Goal: Use online tool/utility: Utilize a website feature to perform a specific function

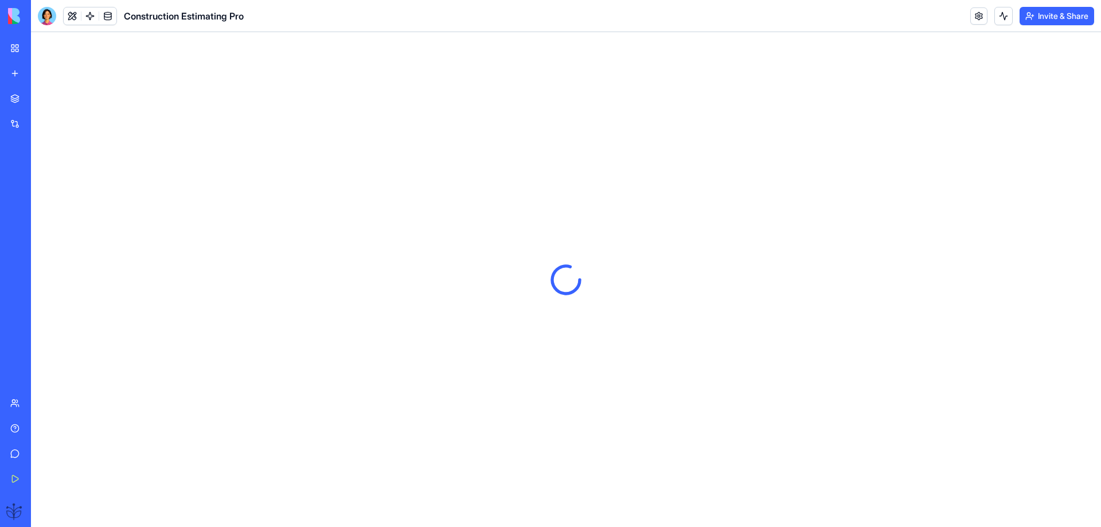
click at [26, 423] on link "Help" at bounding box center [26, 428] width 46 height 23
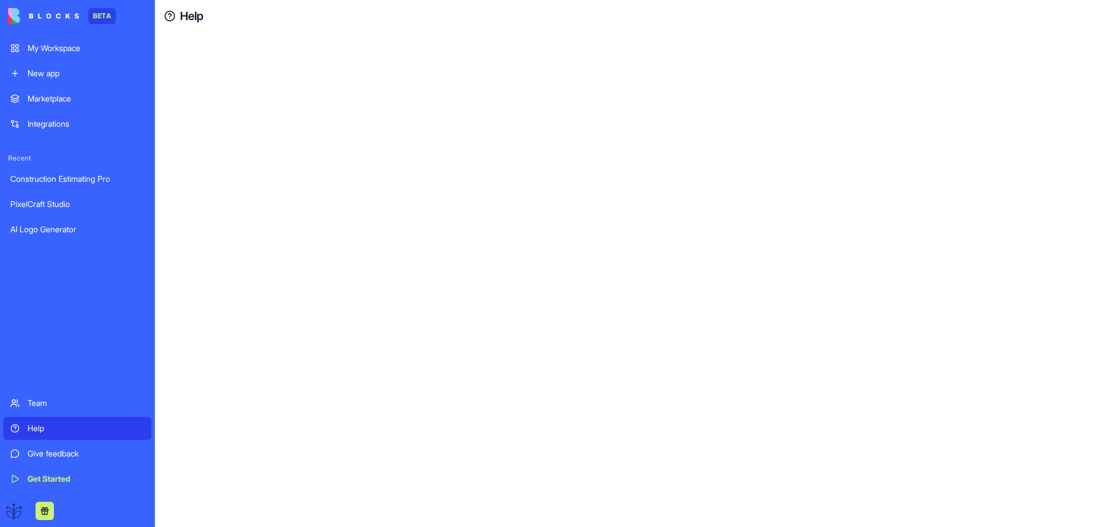
click at [39, 430] on div "Help" at bounding box center [86, 428] width 117 height 11
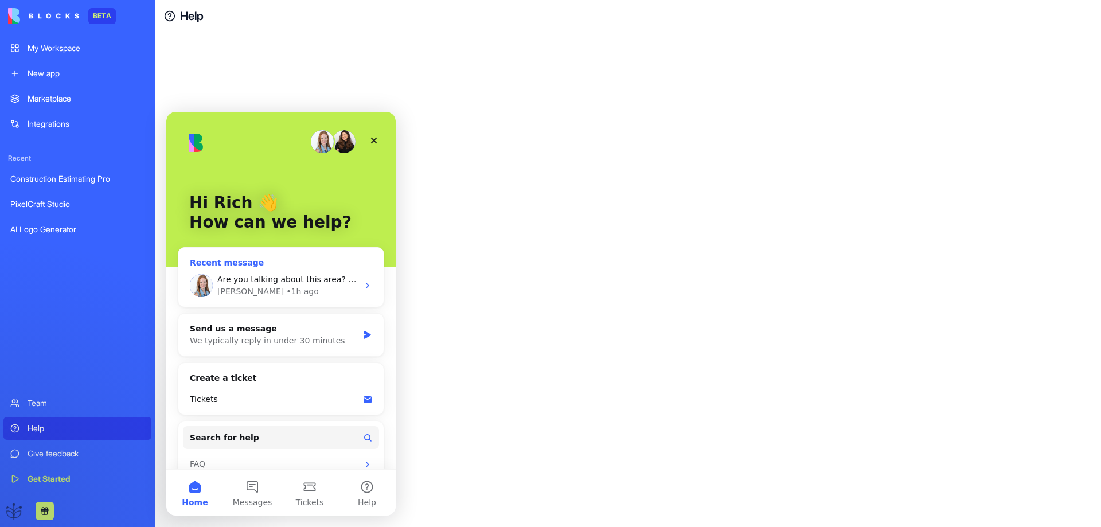
click at [248, 298] on div "Are you talking about this area? If not can you point me to the right place? [P…" at bounding box center [280, 285] width 205 height 42
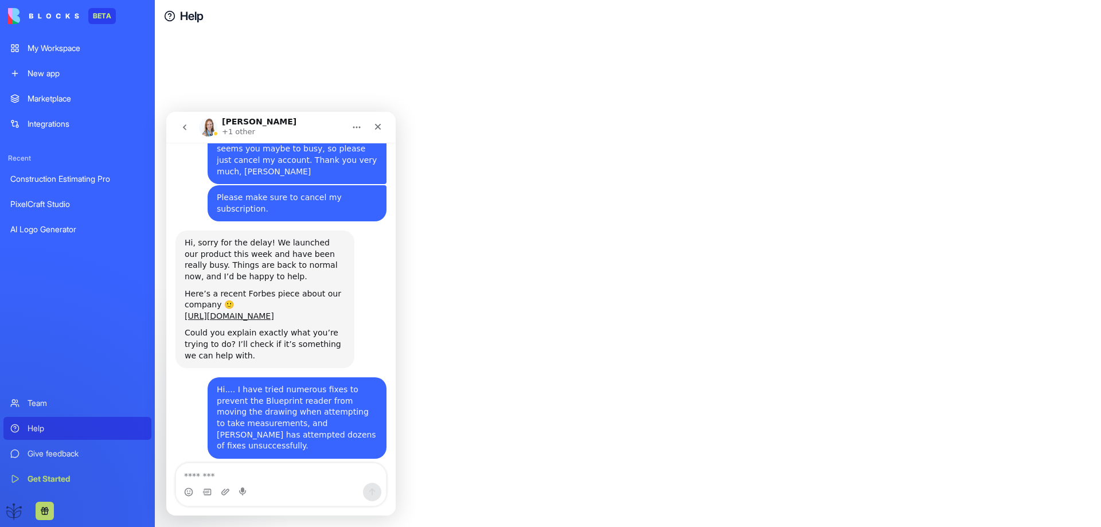
scroll to position [2061, 0]
type textarea "*"
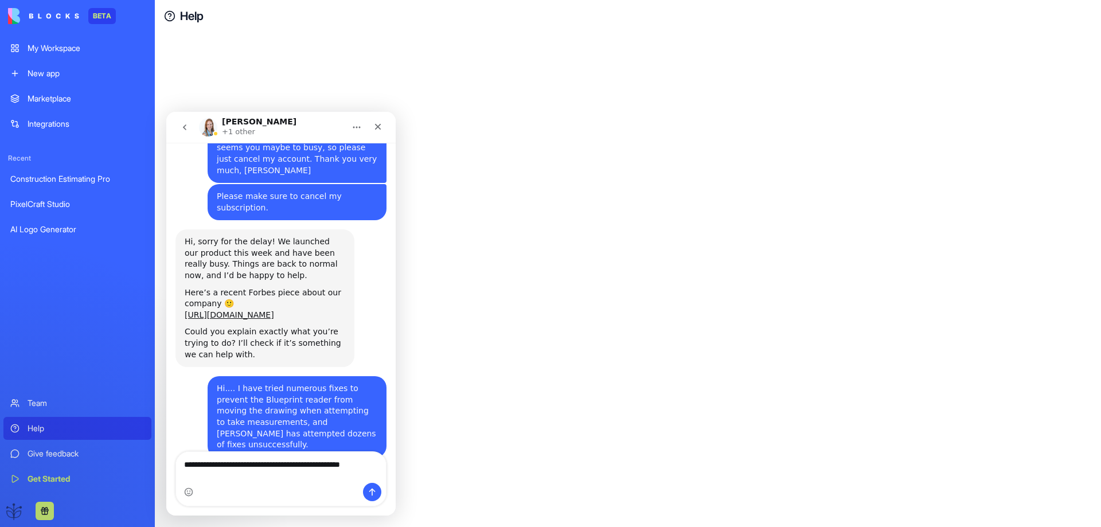
scroll to position [2073, 0]
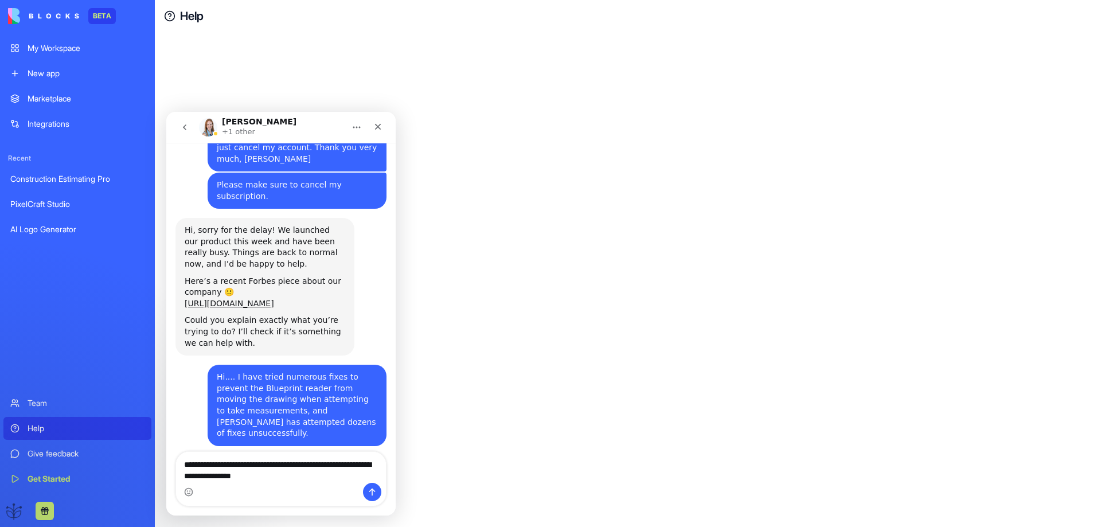
type textarea "**********"
click at [367, 489] on button "Send a message…" at bounding box center [372, 492] width 18 height 18
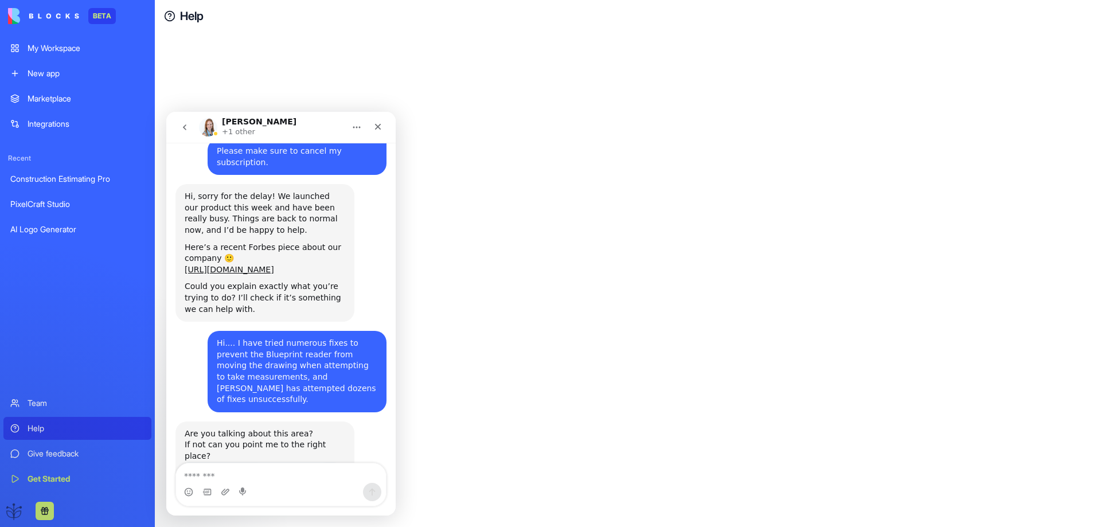
click at [80, 181] on div "Construction Estimating Pro" at bounding box center [77, 178] width 134 height 11
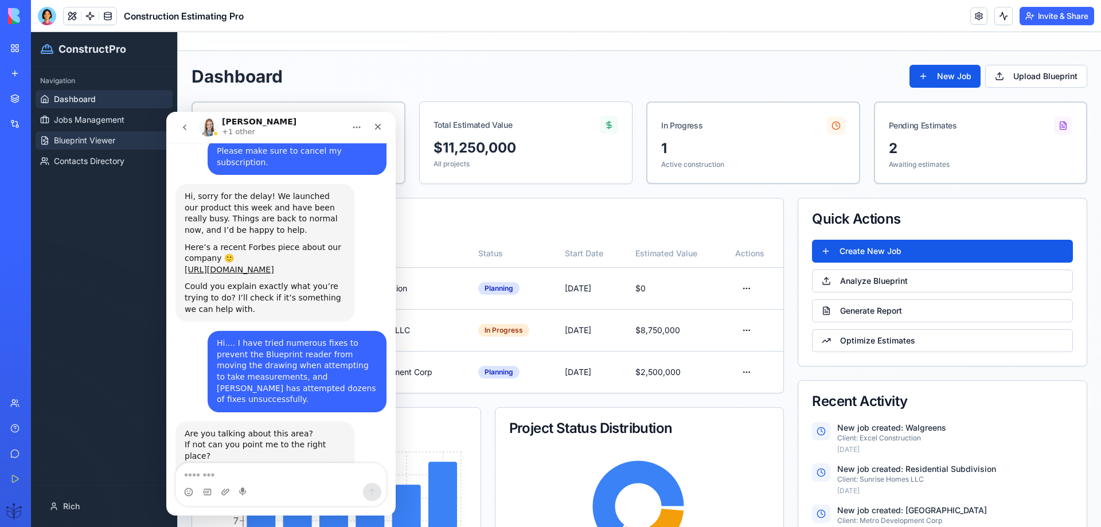
click at [99, 143] on span "Blueprint Viewer" at bounding box center [84, 140] width 61 height 11
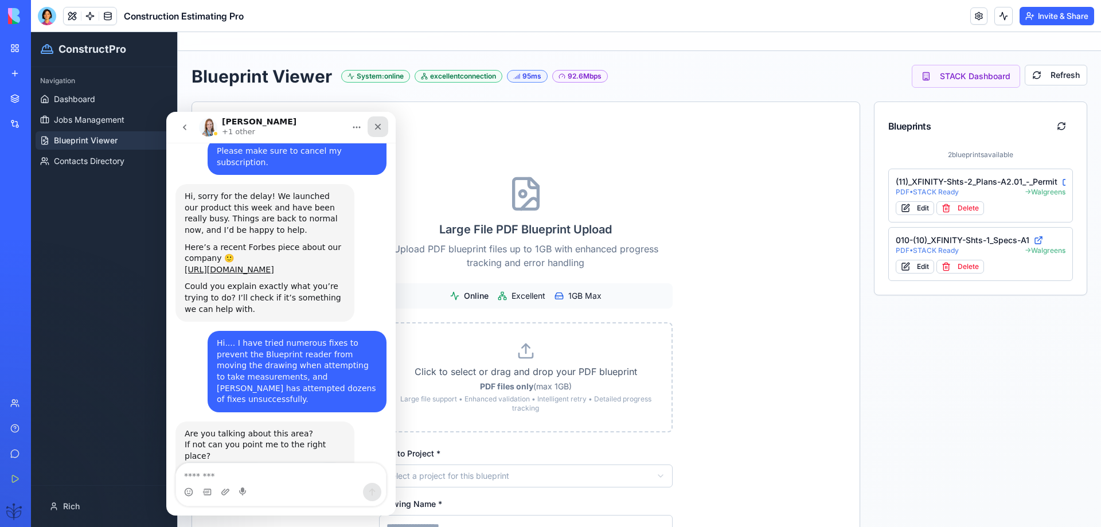
click at [383, 128] on div "Close" at bounding box center [378, 126] width 21 height 21
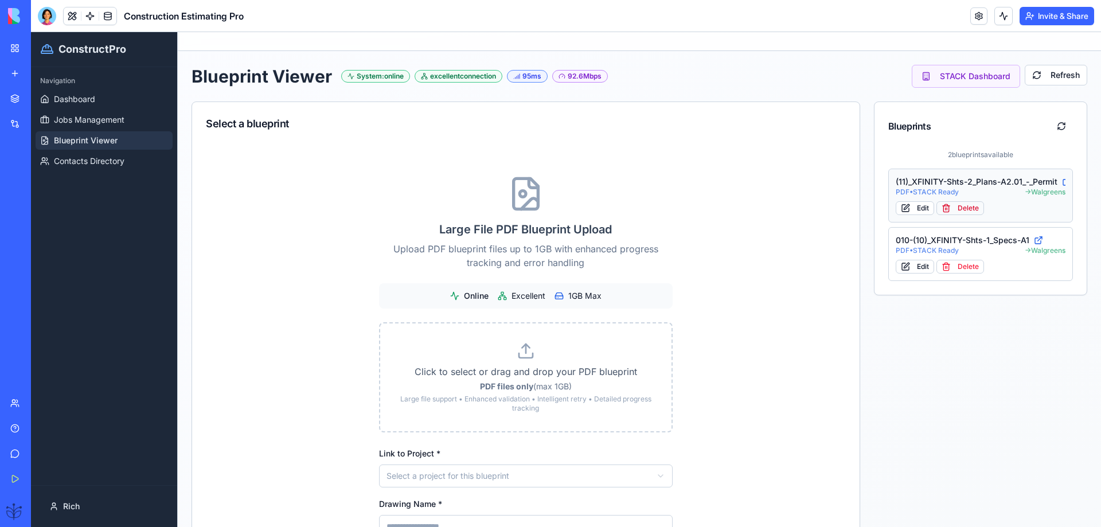
scroll to position [2107, 0]
click at [921, 182] on div "(11)_XFINITY-Shts-2_Plans-A2.01_-_Permit" at bounding box center [981, 181] width 170 height 11
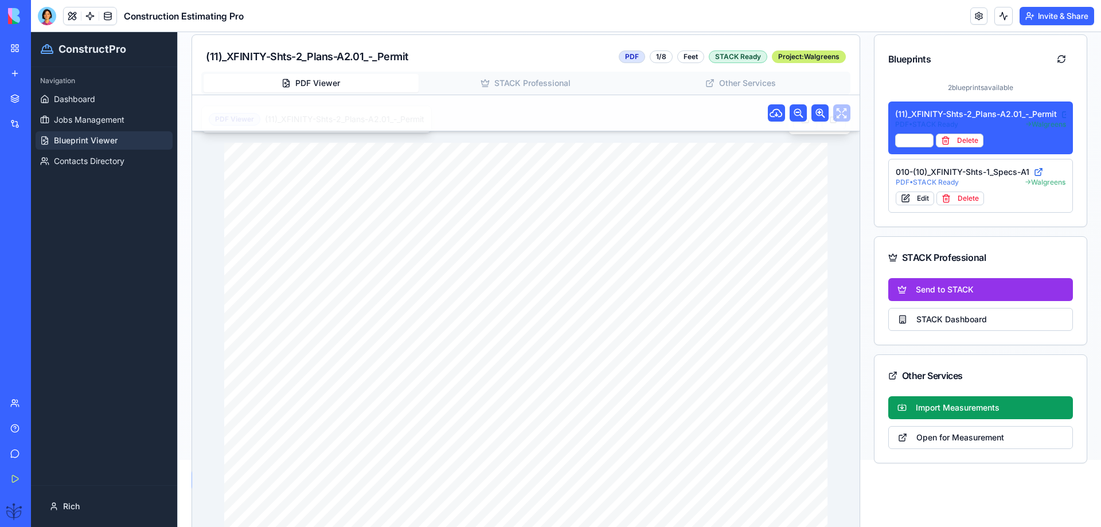
scroll to position [0, 0]
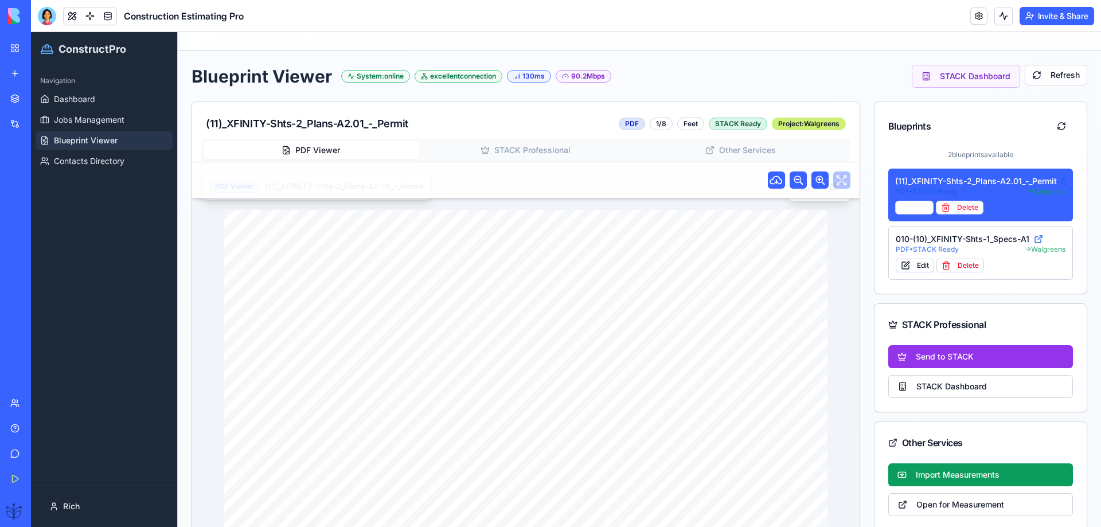
click at [42, 178] on div "Construction Estimating Pro" at bounding box center [26, 178] width 32 height 11
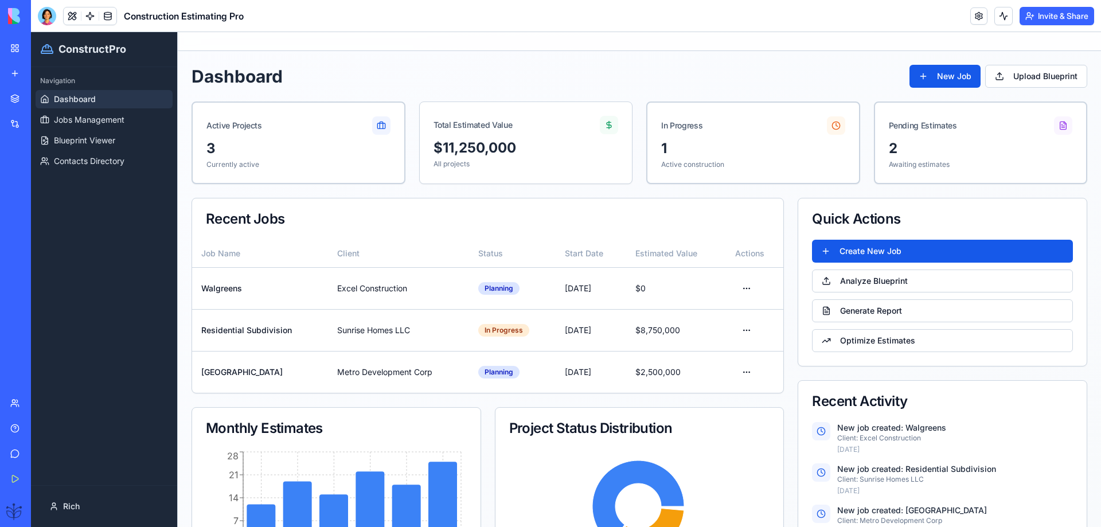
click at [42, 51] on div "My Workspace" at bounding box center [35, 47] width 15 height 11
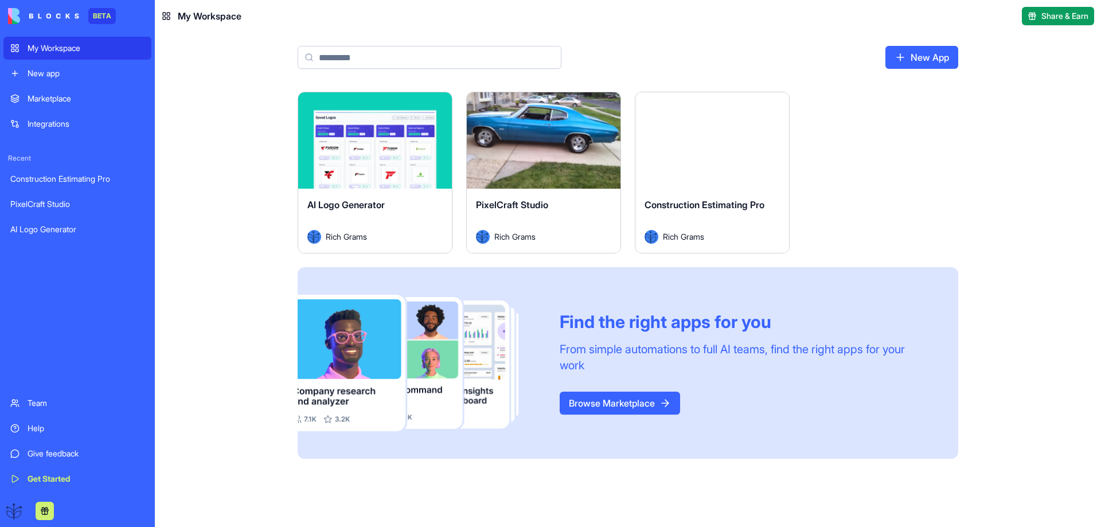
click at [693, 199] on span "Construction Estimating Pro" at bounding box center [705, 204] width 120 height 11
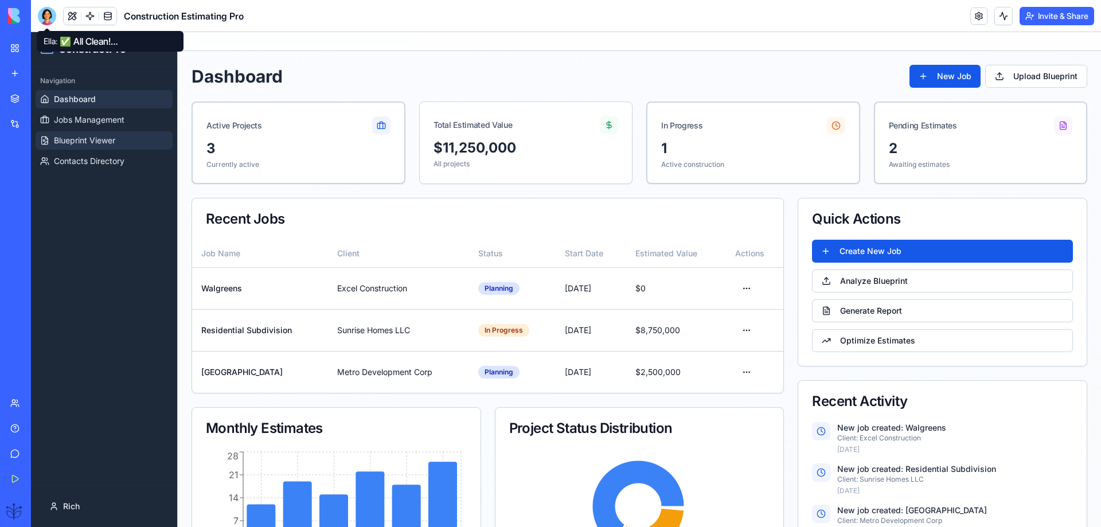
click at [80, 143] on span "Blueprint Viewer" at bounding box center [84, 140] width 61 height 11
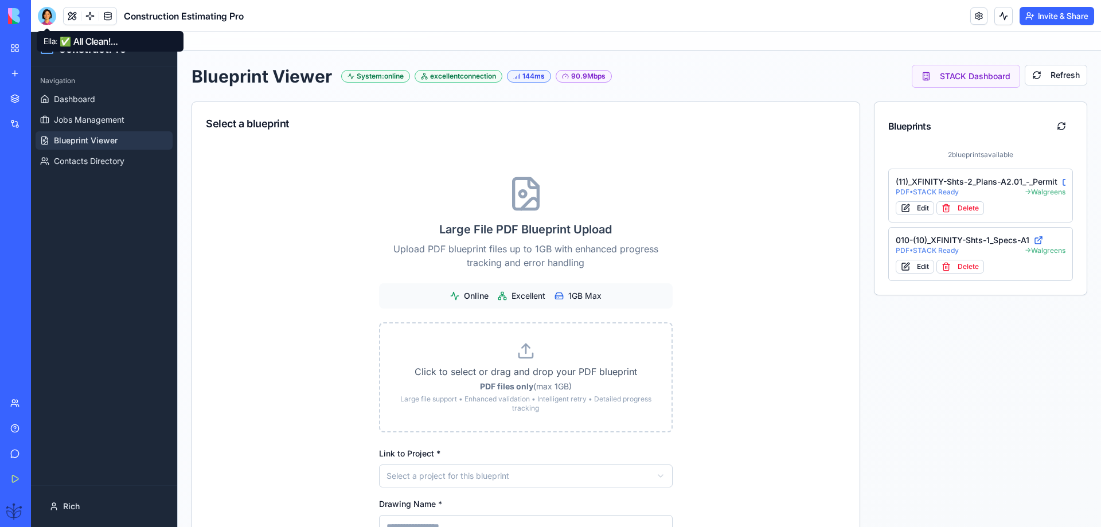
click at [41, 15] on div at bounding box center [47, 16] width 18 height 18
click at [48, 18] on div at bounding box center [47, 16] width 18 height 18
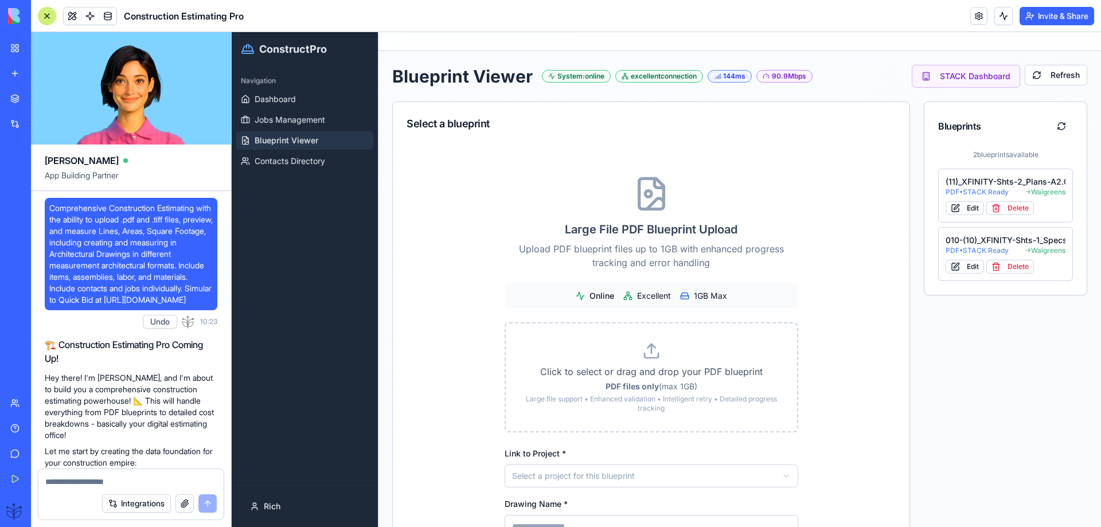
scroll to position [52204, 0]
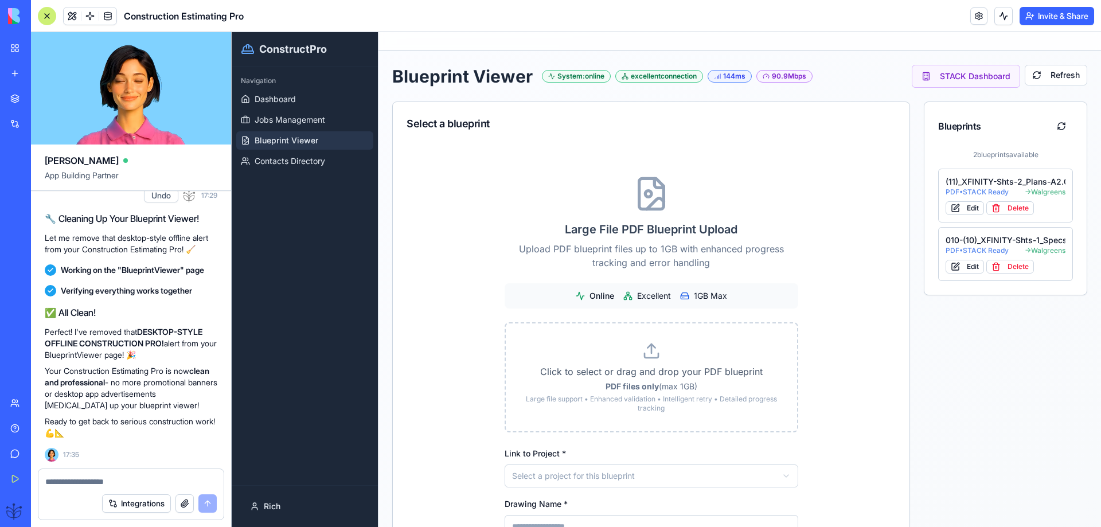
click at [64, 481] on textarea at bounding box center [130, 481] width 171 height 11
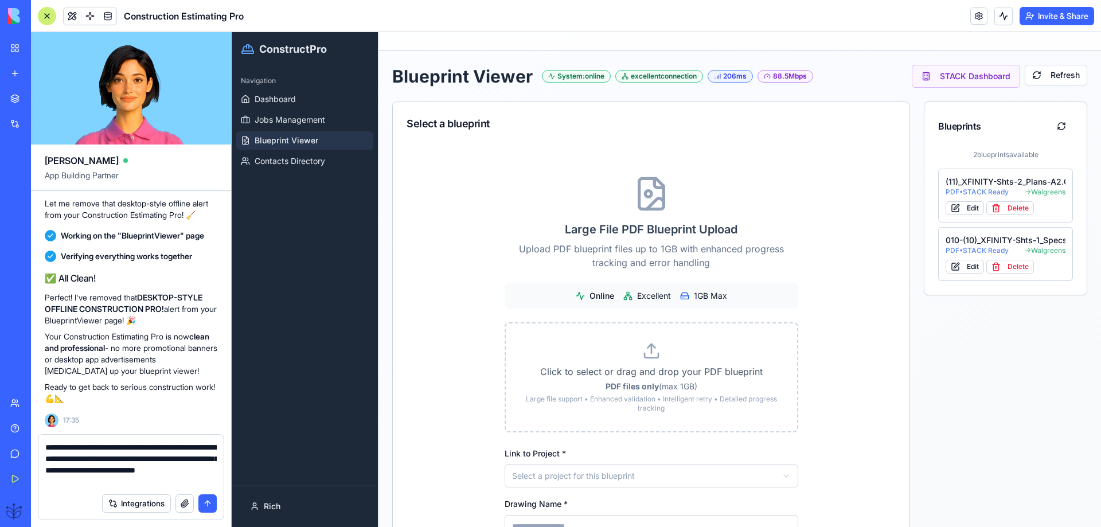
type textarea "**********"
click at [211, 501] on button "submit" at bounding box center [207, 503] width 18 height 18
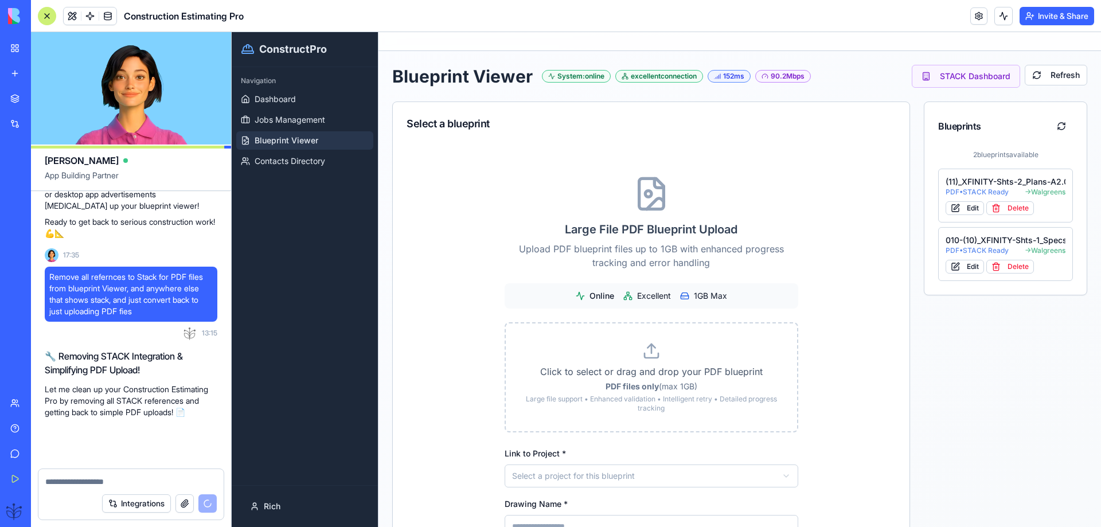
scroll to position [52403, 0]
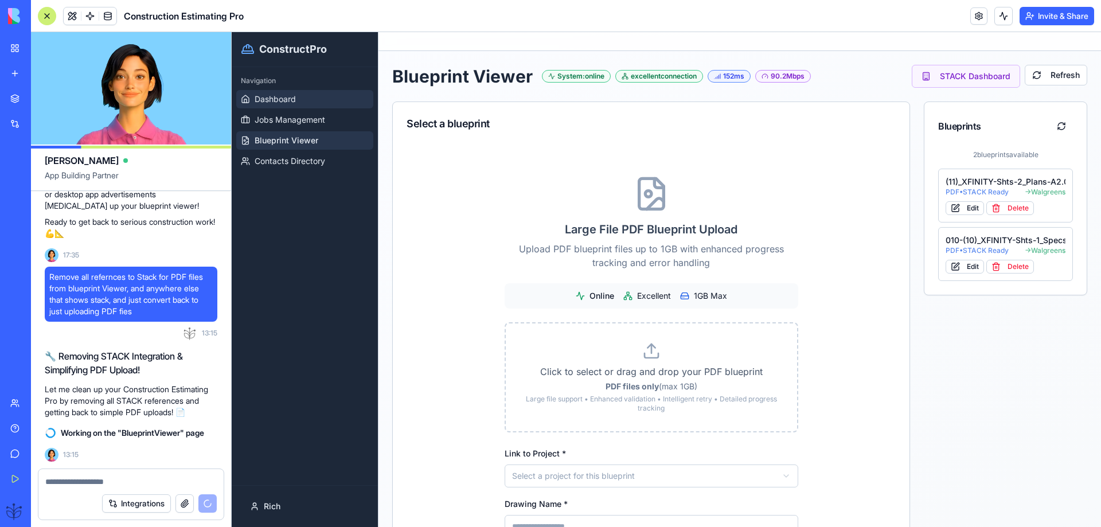
click at [279, 100] on span "Dashboard" at bounding box center [275, 98] width 41 height 11
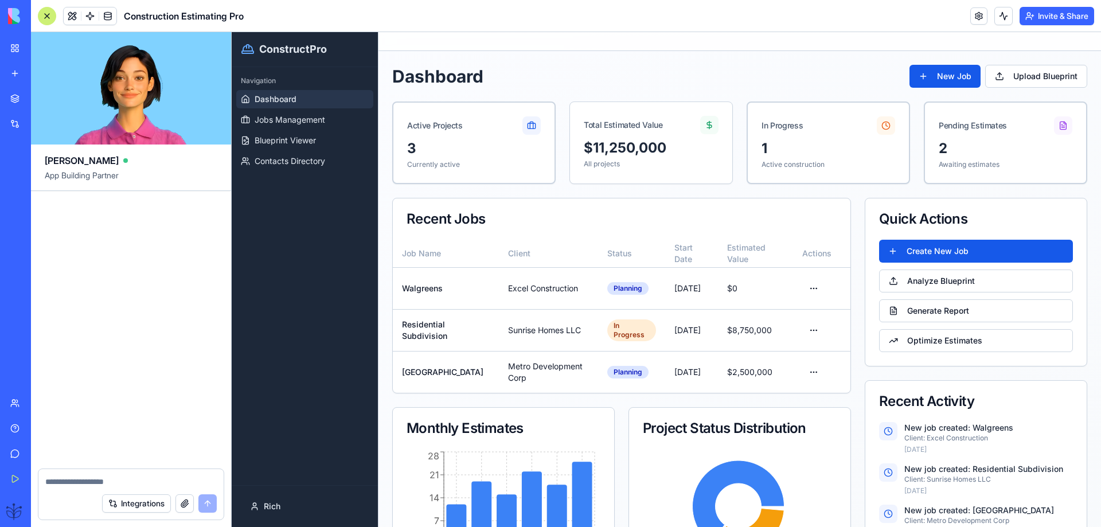
scroll to position [52752, 0]
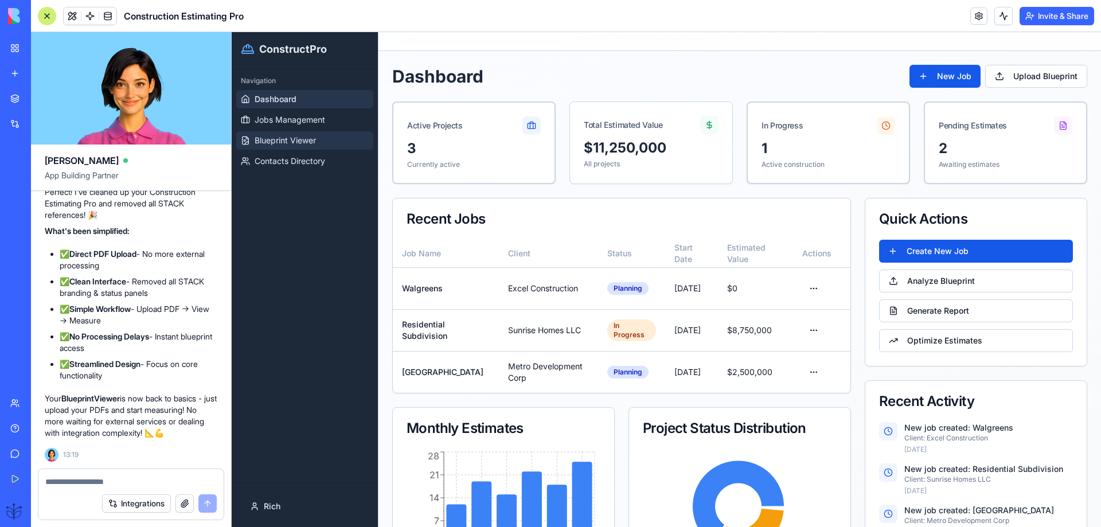
click at [287, 142] on span "Blueprint Viewer" at bounding box center [285, 140] width 61 height 11
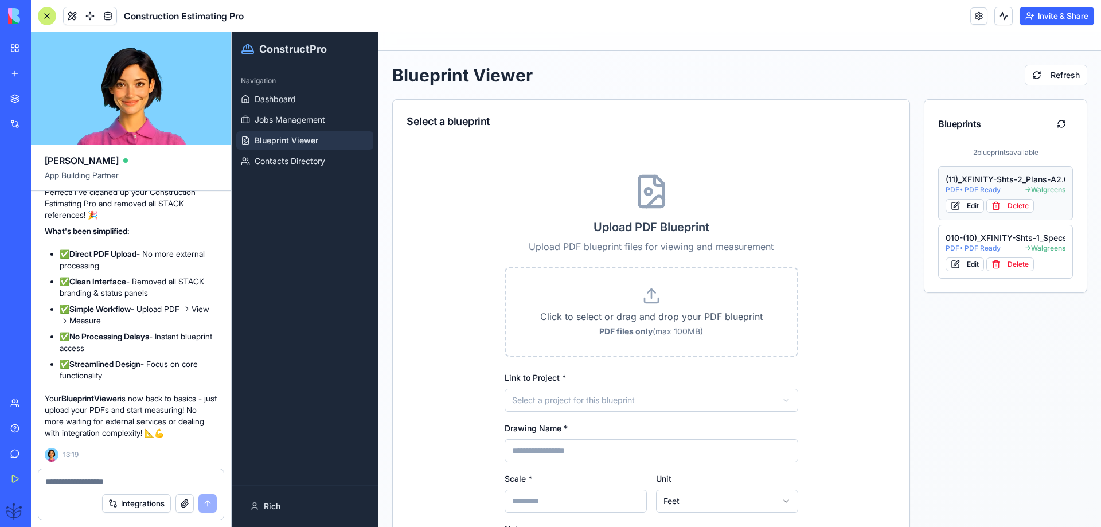
click at [971, 176] on div "(11)_XFINITY-Shts-2_Plans-A2.01_-_Permit" at bounding box center [1006, 179] width 120 height 11
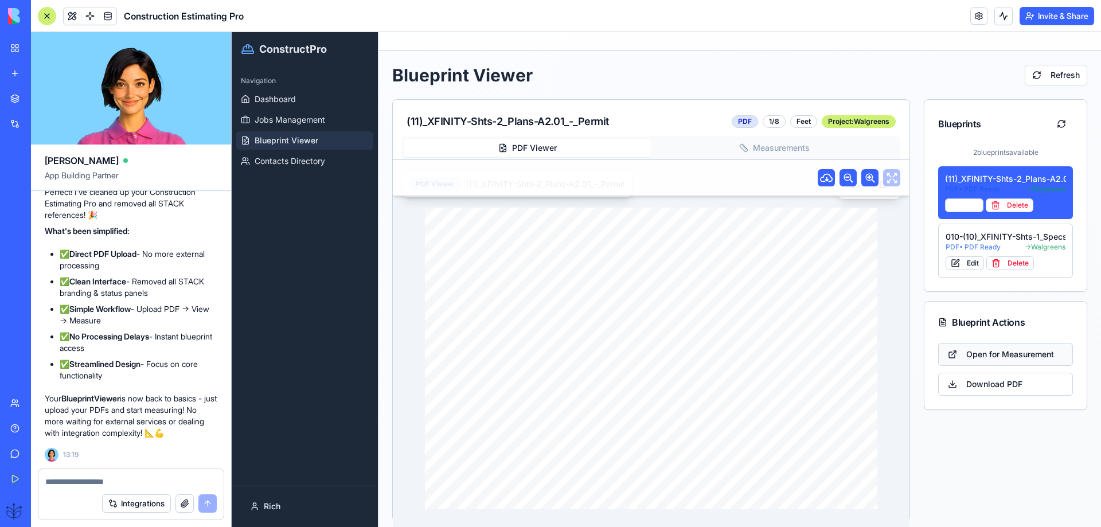
click at [969, 358] on button "Open for Measurement" at bounding box center [1005, 354] width 135 height 23
click at [965, 348] on button "Open for Measurement" at bounding box center [1005, 354] width 135 height 23
click at [64, 486] on textarea at bounding box center [130, 481] width 171 height 11
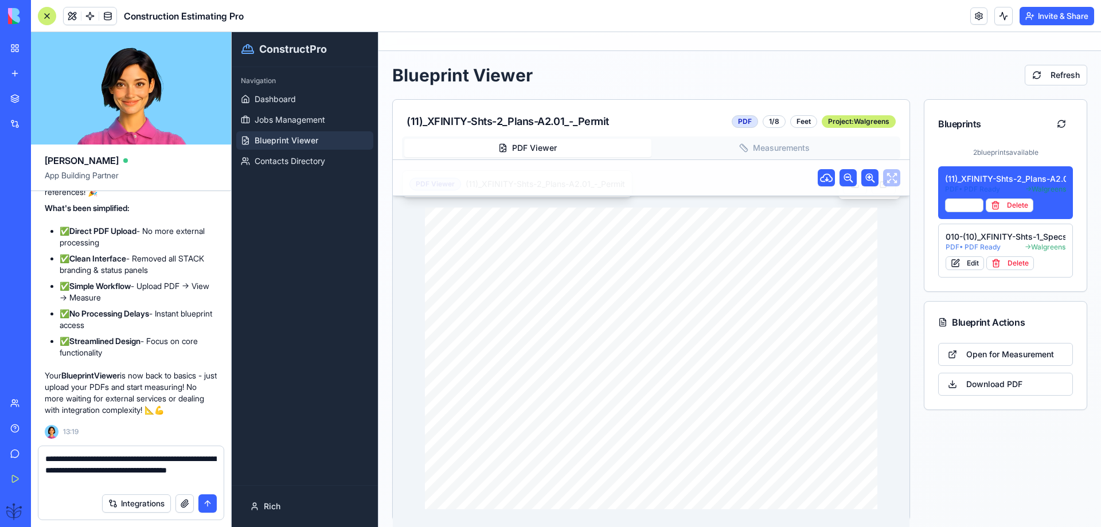
type textarea "**********"
click at [204, 504] on button "submit" at bounding box center [207, 503] width 18 height 18
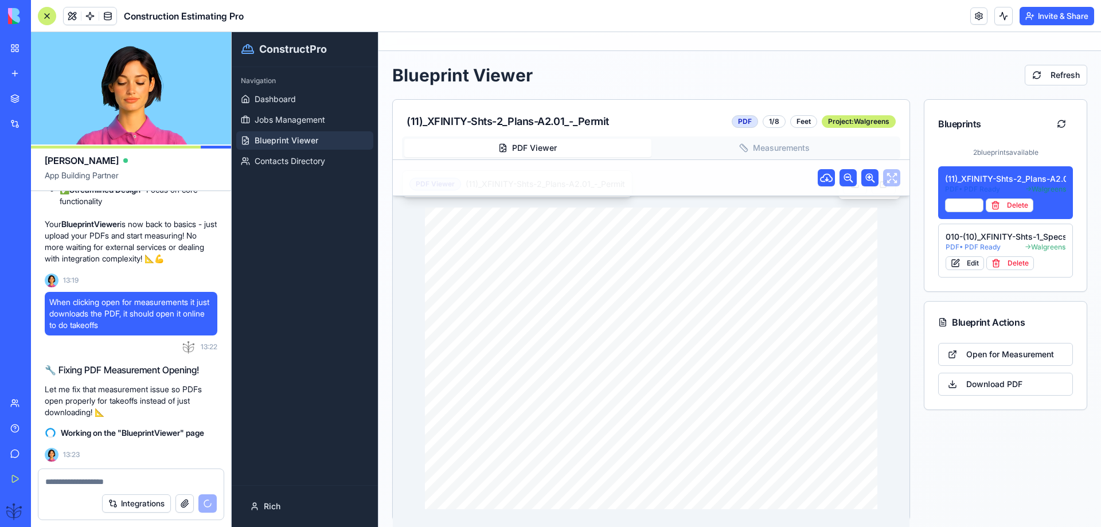
click at [778, 153] on button "Measurements" at bounding box center [775, 148] width 247 height 18
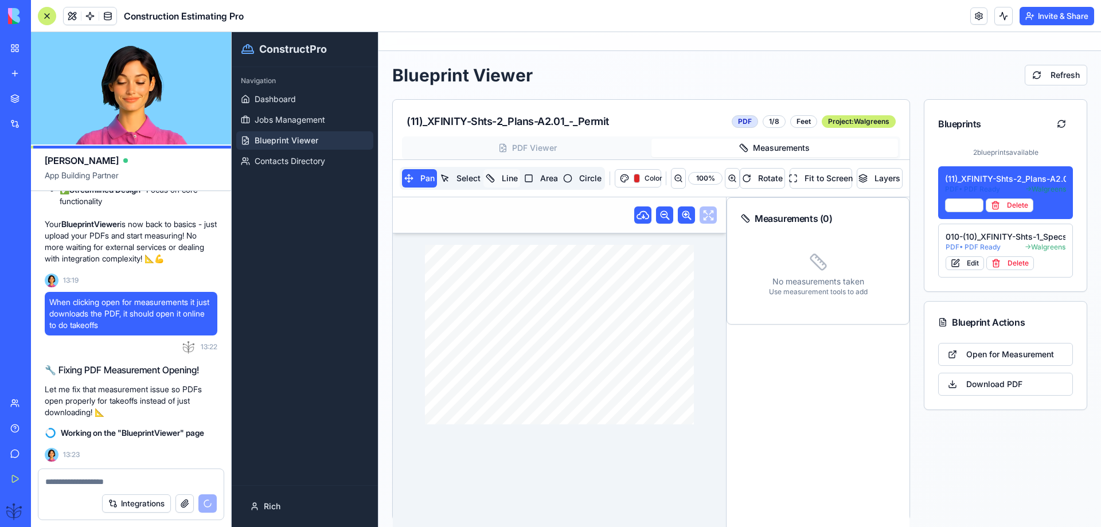
click at [506, 178] on button "Line" at bounding box center [502, 178] width 36 height 18
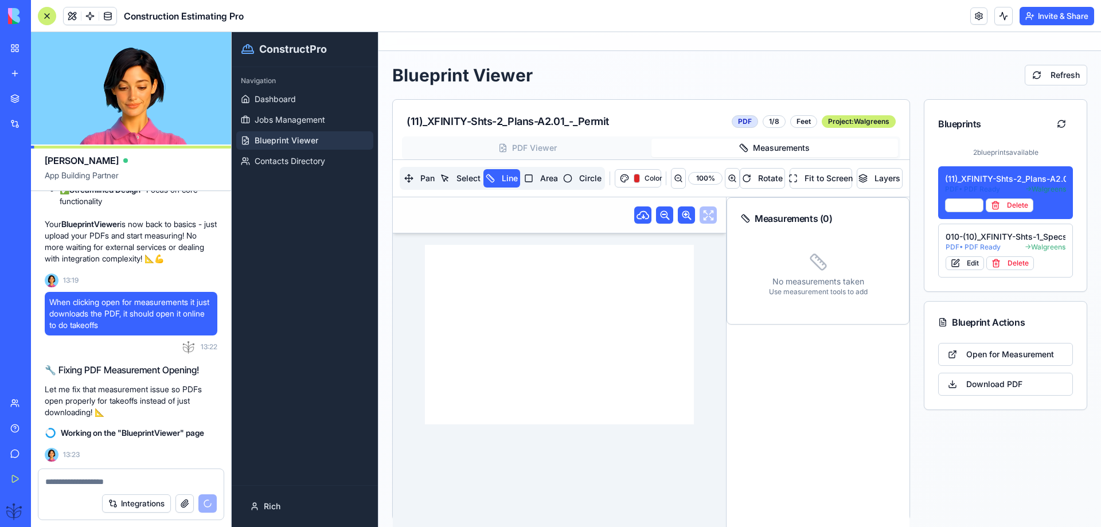
drag, startPoint x: 440, startPoint y: 314, endPoint x: 626, endPoint y: 322, distance: 186.0
click at [627, 321] on div "DRAWING TITLE: ARCH. PROJECT # DRAWN: CHECKED: DISTRIBUTION: DATE: CONTRACTOR(S…" at bounding box center [560, 335] width 270 height 180
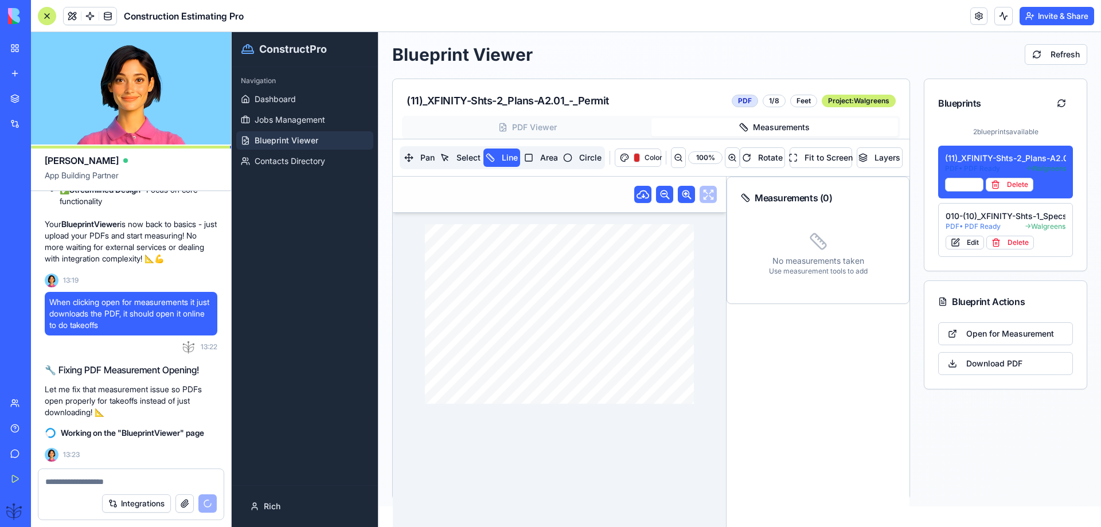
scroll to position [30, 0]
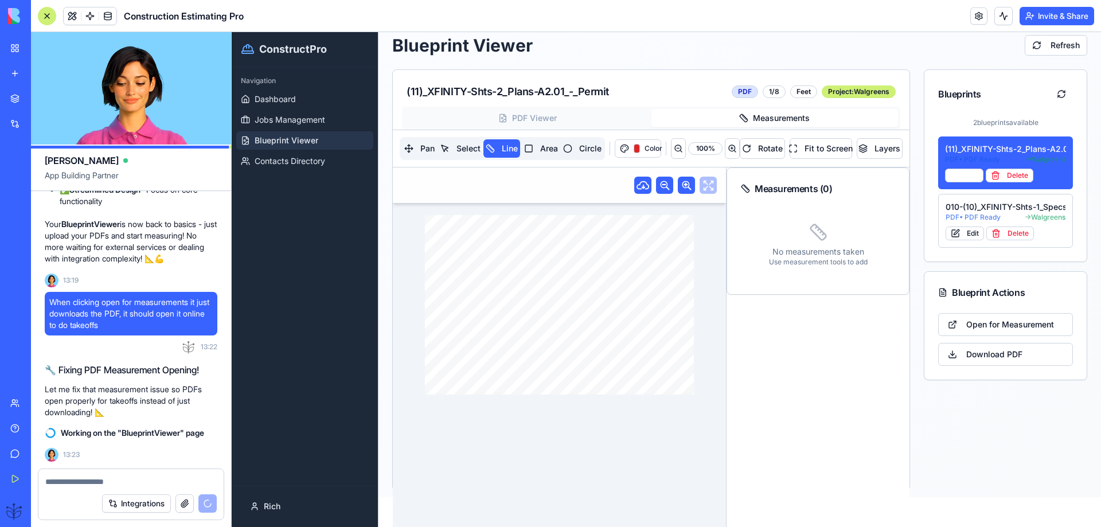
drag, startPoint x: 426, startPoint y: 278, endPoint x: 631, endPoint y: 295, distance: 206.1
click at [631, 295] on div "DRAWING TITLE: ARCH. PROJECT # DRAWN: CHECKED: DISTRIBUTION: DATE: CONTRACTOR(S…" at bounding box center [560, 305] width 270 height 180
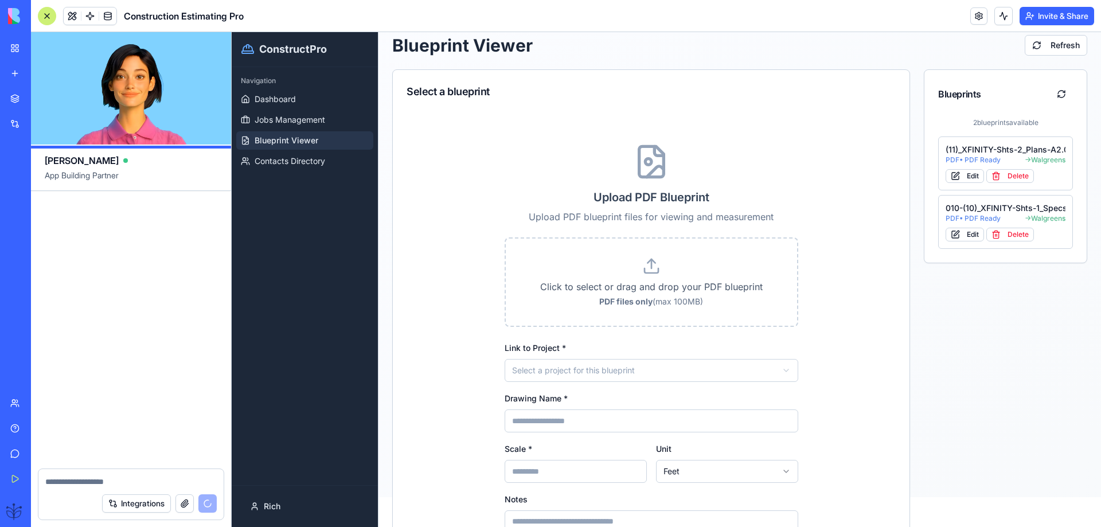
scroll to position [53229, 0]
